Goal: Navigation & Orientation: Understand site structure

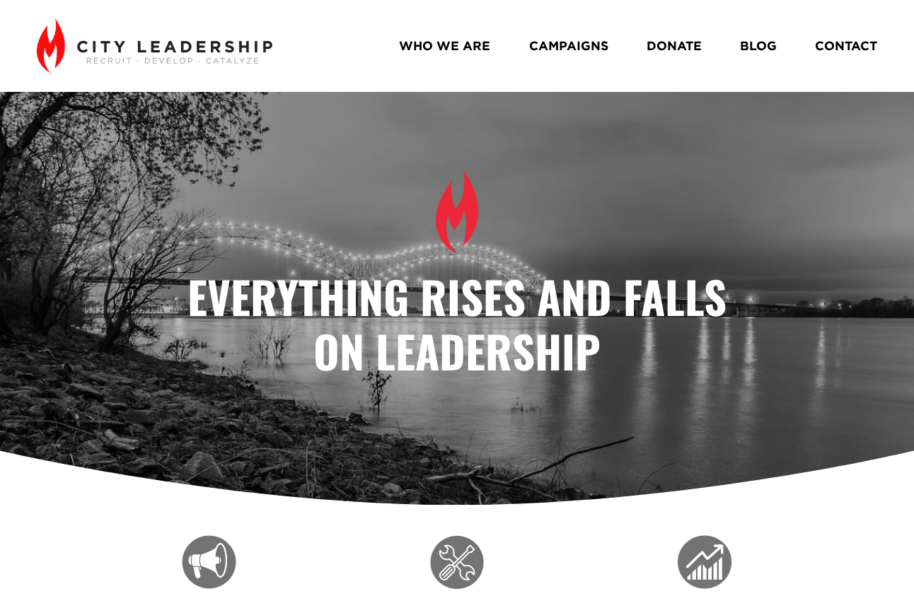
click at [450, 43] on link "WHO WE ARE" at bounding box center [444, 45] width 91 height 25
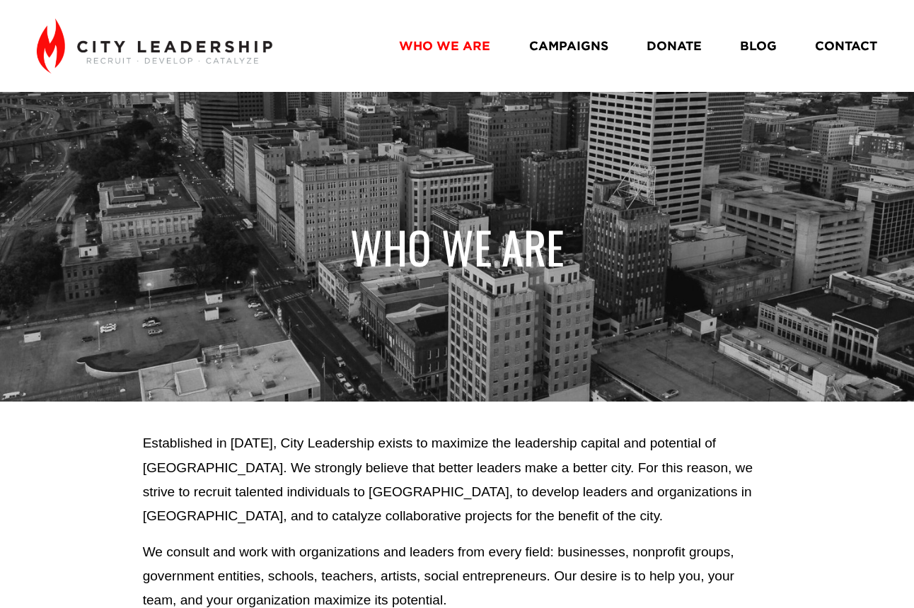
click at [544, 47] on link "CAMPAIGNS" at bounding box center [568, 45] width 79 height 25
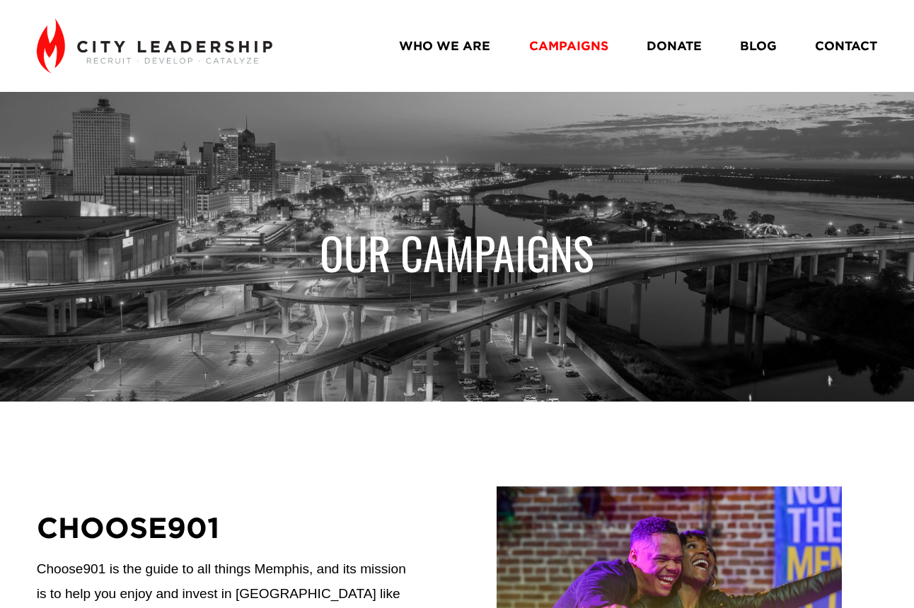
click at [424, 44] on link "WHO WE ARE" at bounding box center [444, 45] width 91 height 25
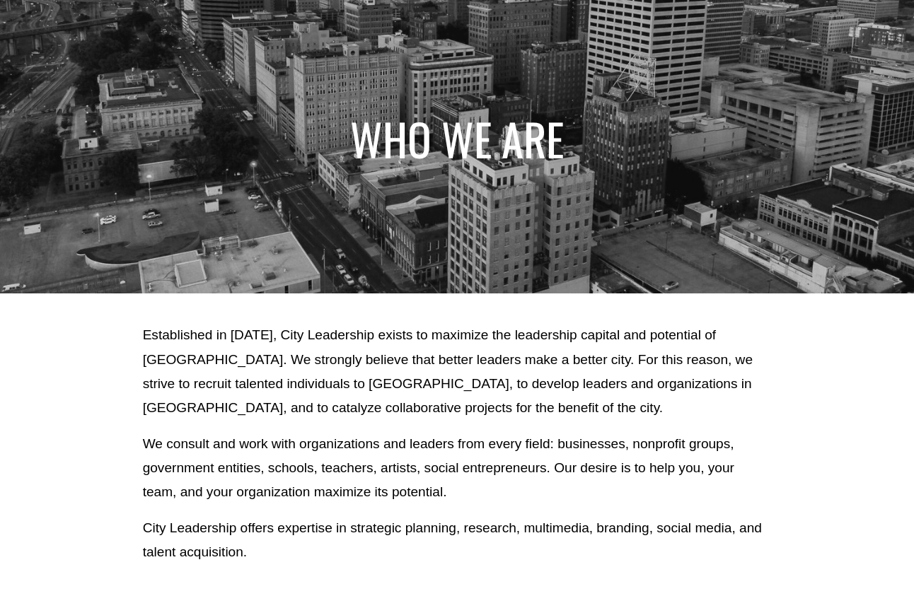
scroll to position [141, 0]
